Goal: Task Accomplishment & Management: Complete application form

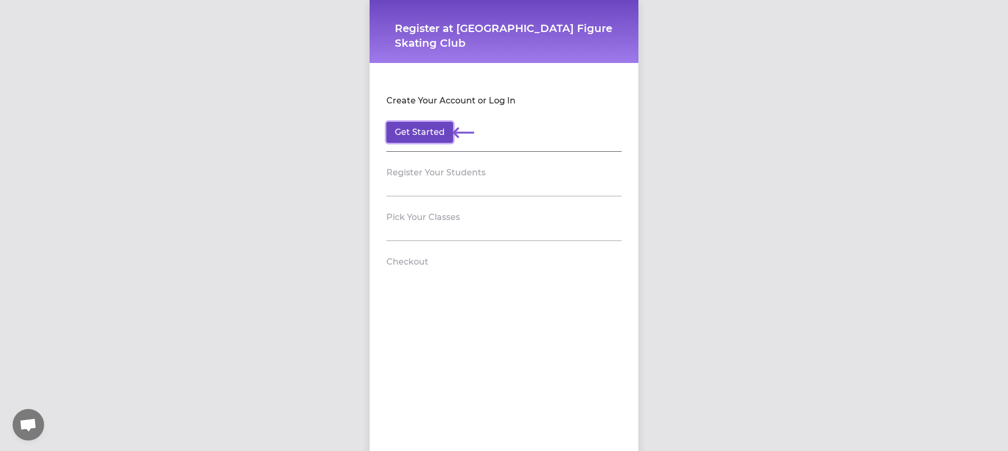
click at [418, 134] on button "Get Started" at bounding box center [419, 132] width 67 height 21
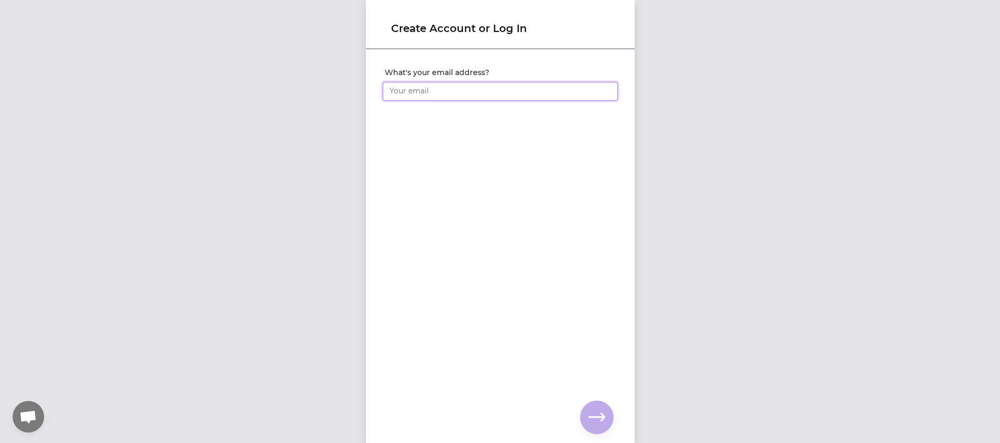
click at [412, 90] on input "What's your email address?" at bounding box center [500, 91] width 235 height 19
type input "[EMAIL_ADDRESS][DOMAIN_NAME]"
click at [596, 415] on icon "button" at bounding box center [597, 417] width 17 height 17
click at [498, 90] on input "What's your full name?" at bounding box center [500, 91] width 235 height 19
type input "[PERSON_NAME]"
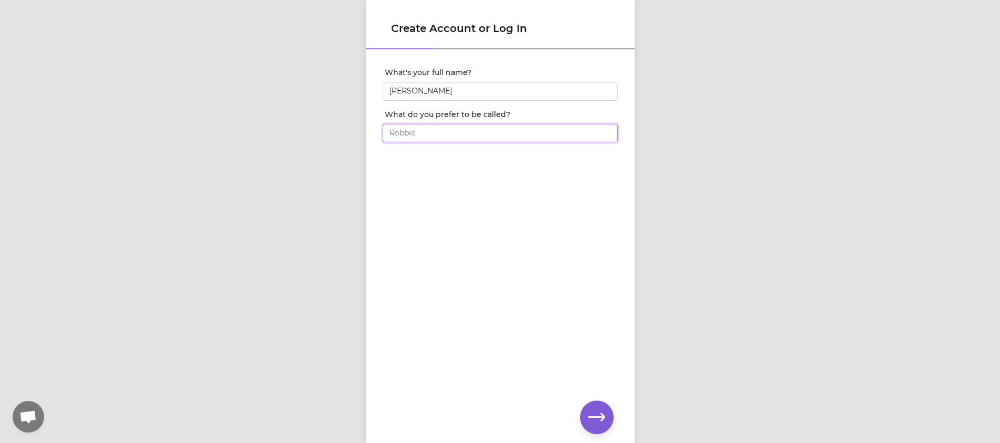
click at [514, 130] on input "What do you prefer to be called?" at bounding box center [500, 133] width 235 height 19
type input "[PERSON_NAME]"
click at [589, 413] on icon "button" at bounding box center [597, 417] width 17 height 17
click at [482, 94] on input "What's your phone number?" at bounding box center [500, 91] width 235 height 19
type input "[PHONE_NUMBER]"
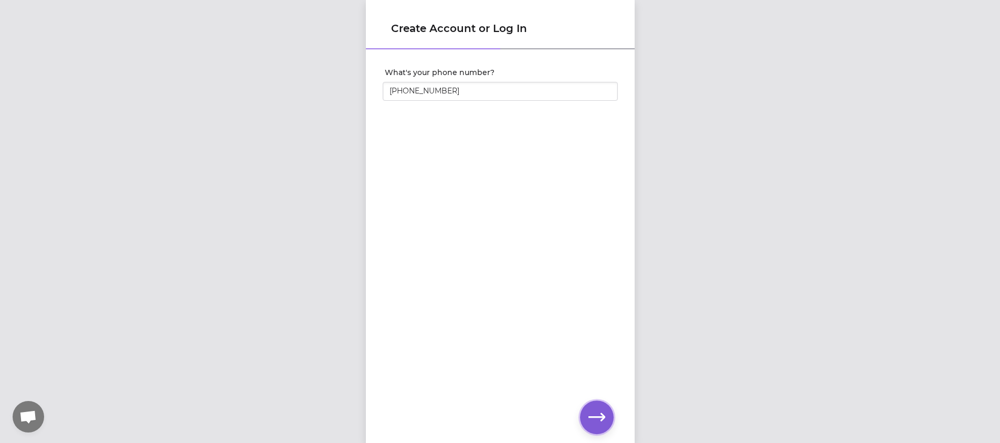
click at [593, 418] on icon "button" at bounding box center [597, 417] width 17 height 17
click at [591, 416] on icon "button" at bounding box center [597, 417] width 17 height 8
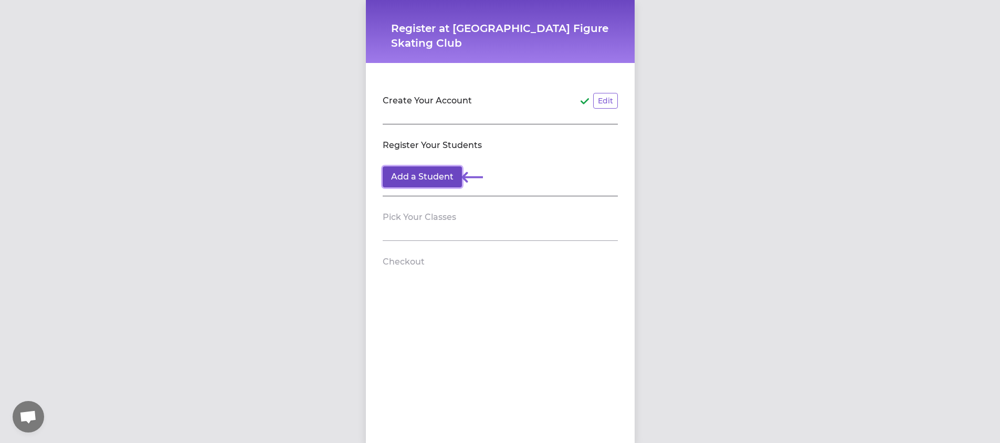
click at [437, 176] on button "Add a Student" at bounding box center [422, 176] width 79 height 21
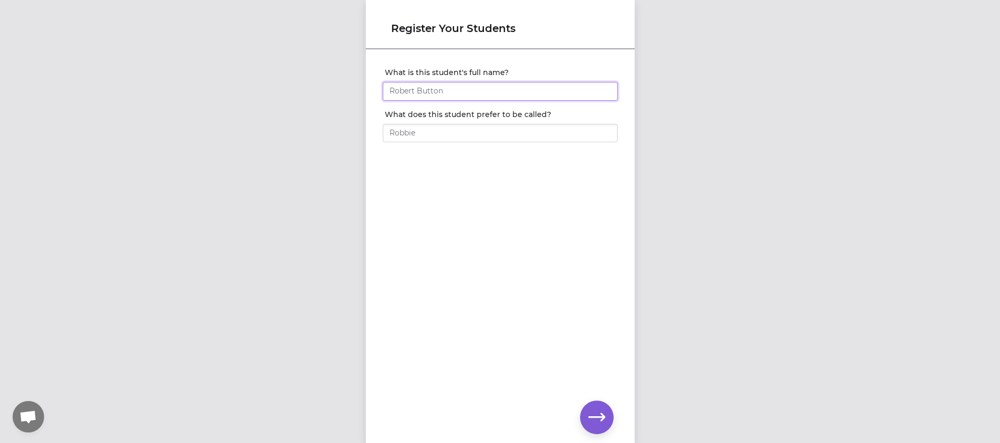
click at [463, 97] on input "What is this student's full name?" at bounding box center [500, 91] width 235 height 19
type input "[PERSON_NAME]"
click at [456, 129] on input "What does this student prefer to be called?" at bounding box center [500, 133] width 235 height 19
type input "Freyja"
click at [591, 419] on icon "button" at bounding box center [597, 417] width 17 height 17
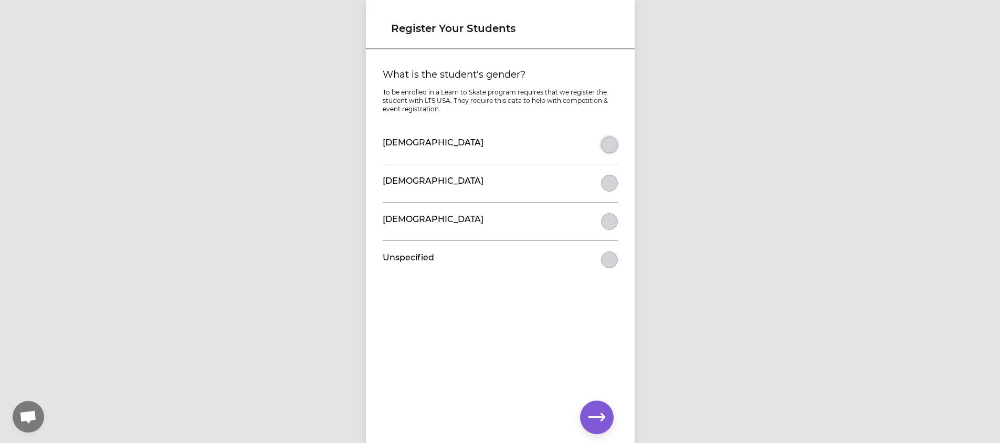
click at [606, 144] on button "What is the student's gender?" at bounding box center [609, 144] width 17 height 17
click at [601, 422] on icon "button" at bounding box center [597, 417] width 17 height 17
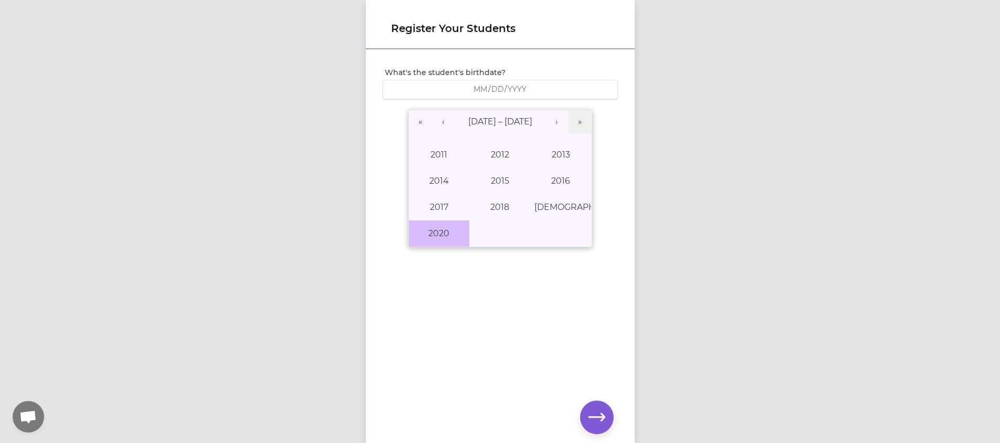
click at [428, 231] on button "2020" at bounding box center [439, 233] width 61 height 26
click at [490, 156] on abbr "February" at bounding box center [500, 155] width 38 height 10
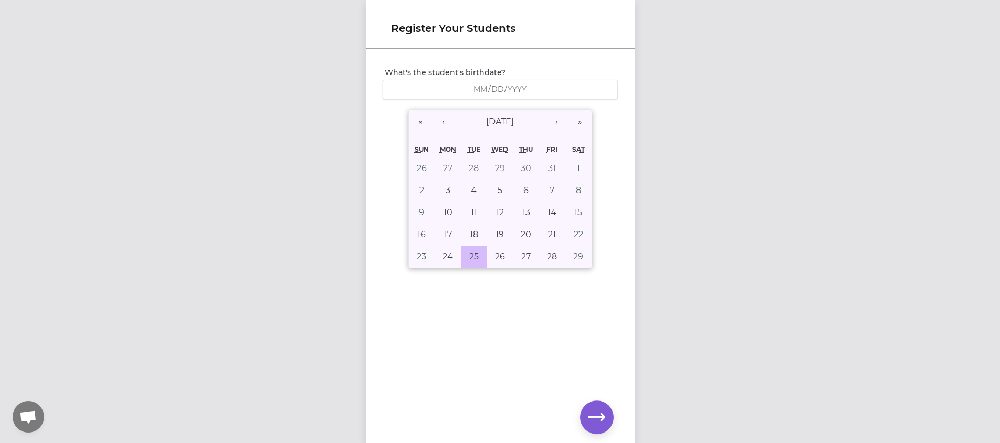
click at [468, 248] on button "25" at bounding box center [474, 257] width 26 height 22
type input "[DATE]"
type input "2"
type input "25"
type input "2020"
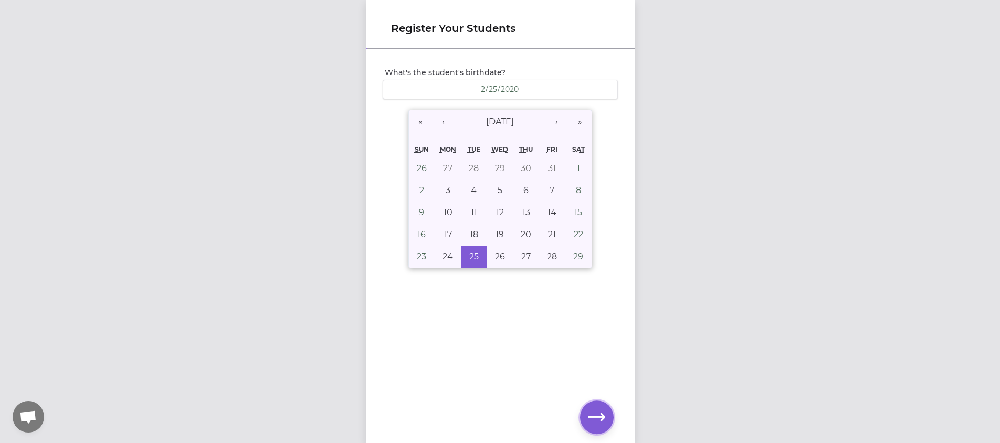
click at [595, 409] on icon "button" at bounding box center [597, 417] width 17 height 17
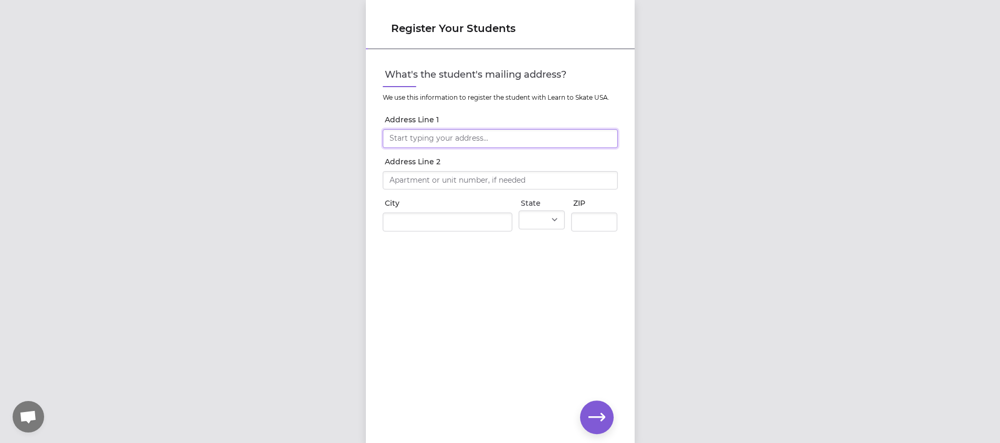
click at [497, 138] on input "Address Line 1" at bounding box center [500, 138] width 235 height 19
